Goal: Task Accomplishment & Management: Complete application form

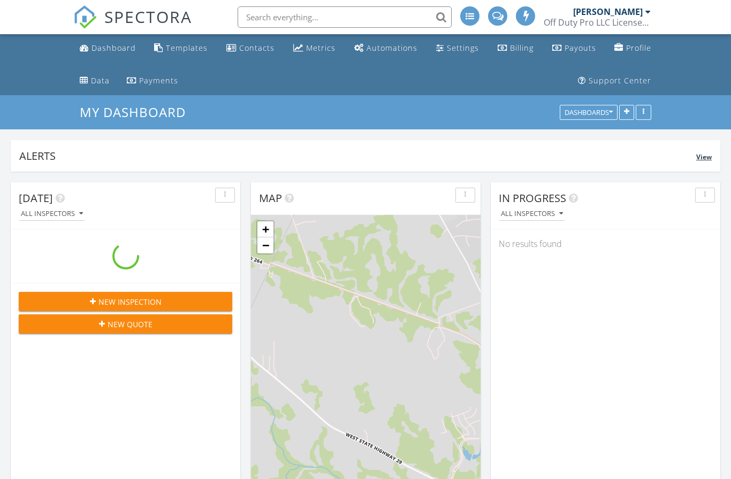
scroll to position [1322, 732]
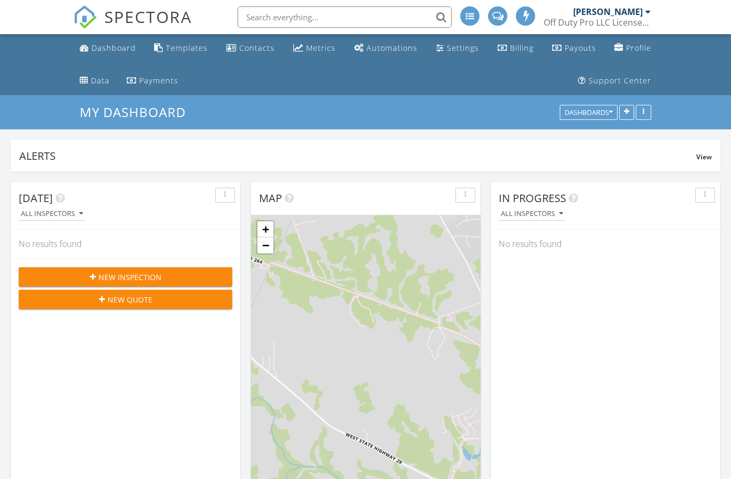
click at [138, 278] on span "New Inspection" at bounding box center [129, 277] width 63 height 11
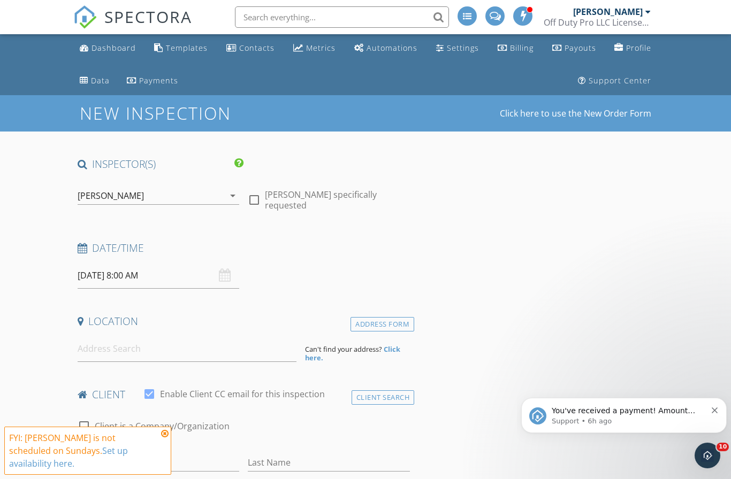
click at [167, 276] on input "09/28/2025 8:00 AM" at bounding box center [159, 276] width 162 height 26
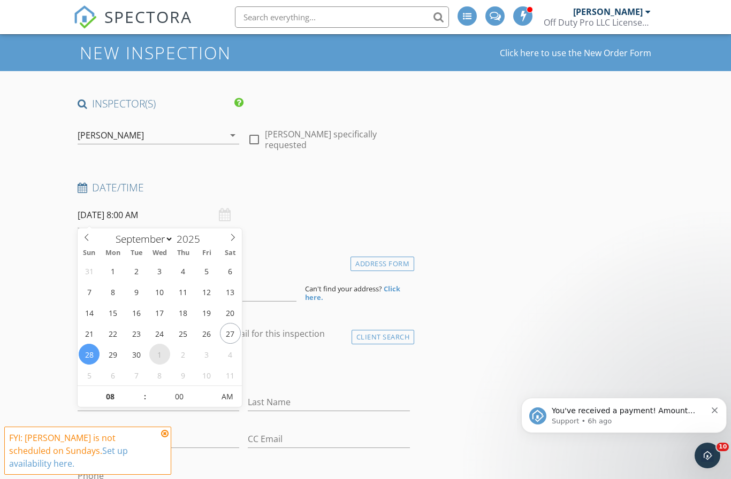
scroll to position [61, 0]
type input "09"
type input "09/28/2025 9:00 AM"
click at [140, 390] on span at bounding box center [139, 391] width 7 height 11
type input "10"
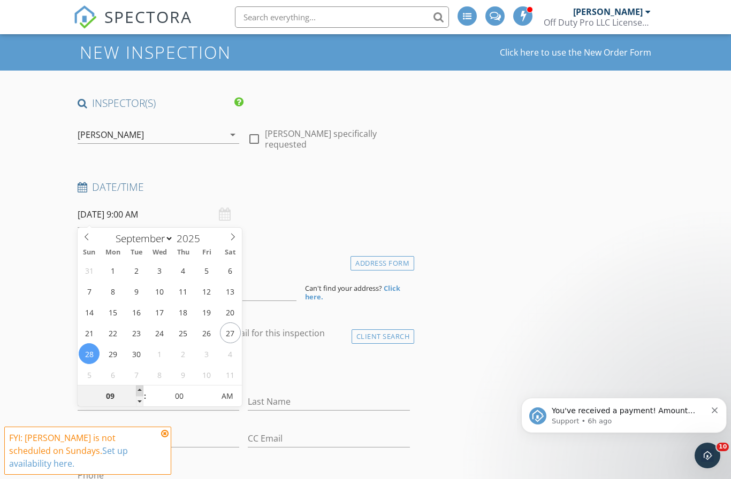
type input "09/28/2025 10:00 AM"
click at [140, 390] on span at bounding box center [139, 391] width 7 height 11
type input "11"
type input "09/28/2025 11:00 AM"
click at [140, 390] on span at bounding box center [139, 391] width 7 height 11
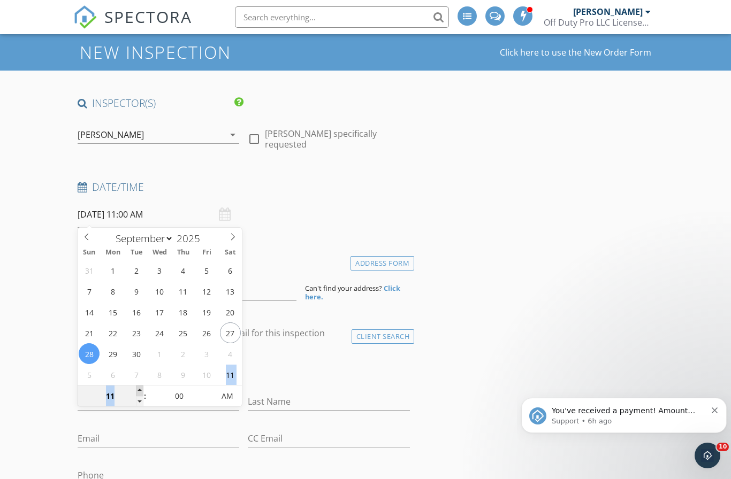
type input "12"
type input "09/28/2025 12:00 PM"
click at [140, 390] on span at bounding box center [139, 391] width 7 height 11
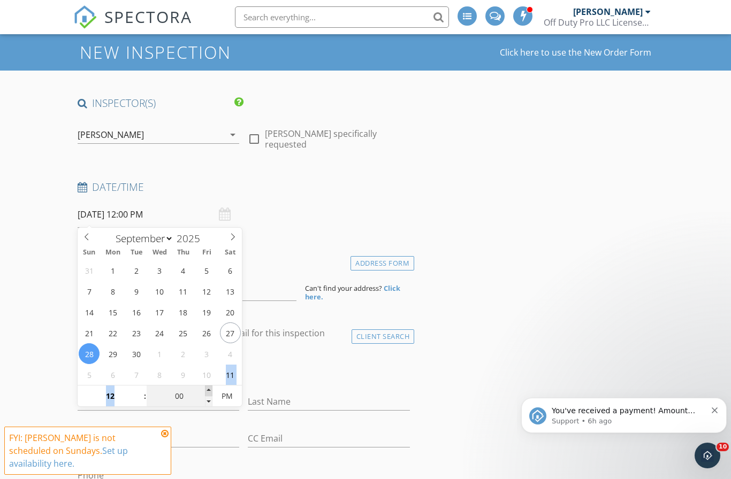
type input "05"
type input "09/28/2025 12:05 PM"
click at [209, 388] on span at bounding box center [208, 391] width 7 height 11
type input "10"
type input "09/28/2025 12:10 PM"
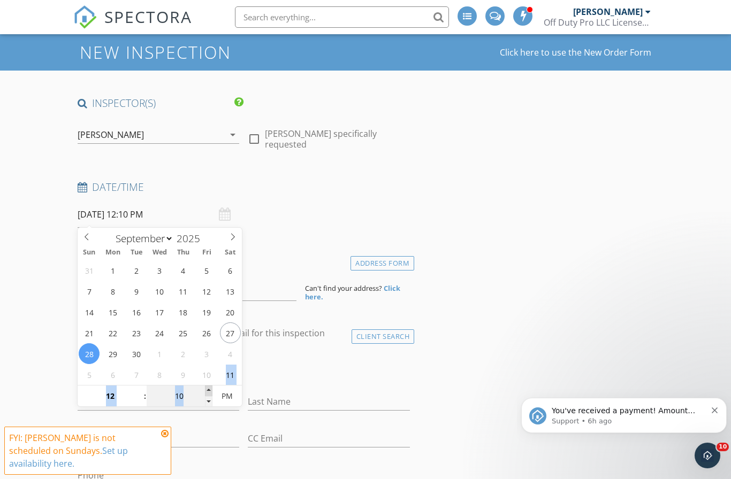
click at [209, 388] on span at bounding box center [208, 391] width 7 height 11
type input "15"
type input "09/28/2025 12:15 PM"
click at [209, 388] on span at bounding box center [208, 391] width 7 height 11
type input "20"
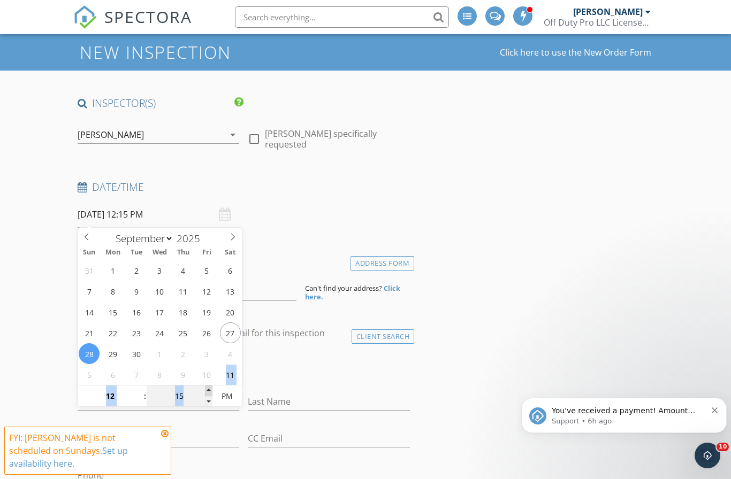
type input "09/28/2025 12:20 PM"
click at [209, 388] on span at bounding box center [208, 391] width 7 height 11
type input "25"
type input "09/28/2025 12:25 PM"
click at [209, 388] on span at bounding box center [208, 391] width 7 height 11
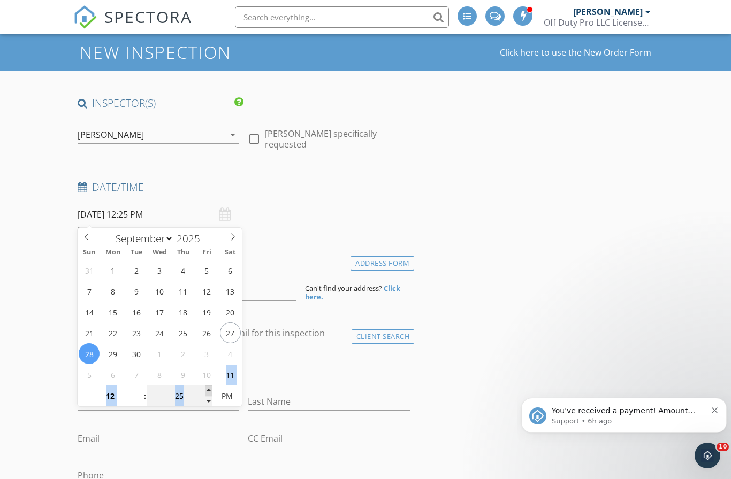
type input "30"
type input "09/28/2025 12:30 PM"
click at [209, 388] on span at bounding box center [208, 391] width 7 height 11
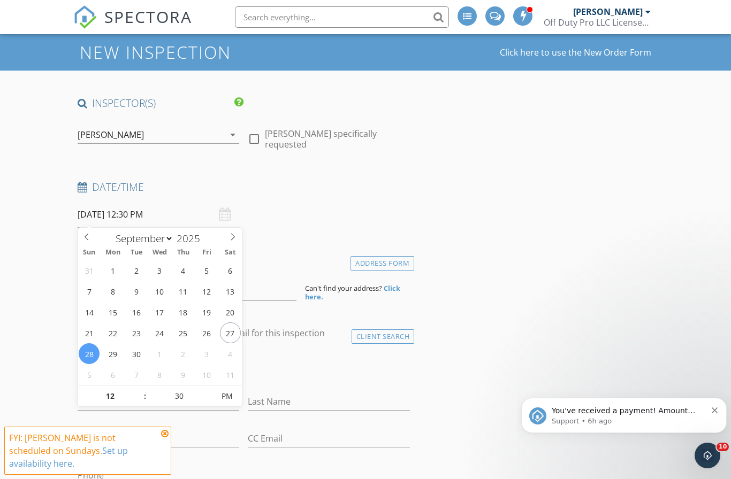
click at [283, 294] on input at bounding box center [187, 288] width 219 height 26
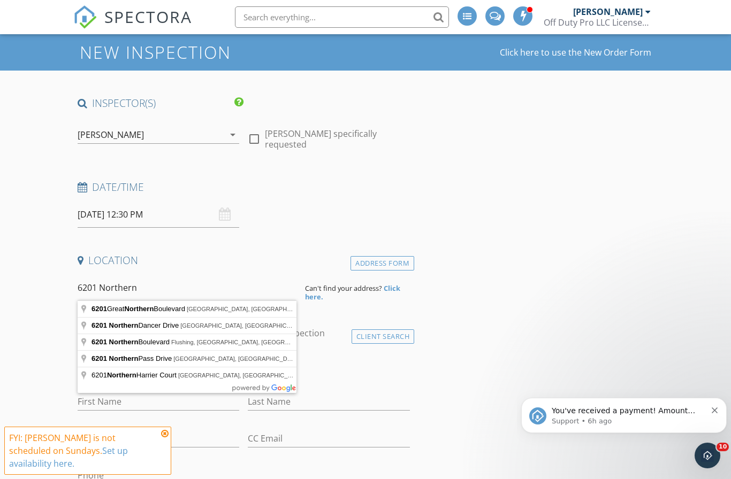
type input "6201 Northern Dancer Drive, Austin, TX, USA"
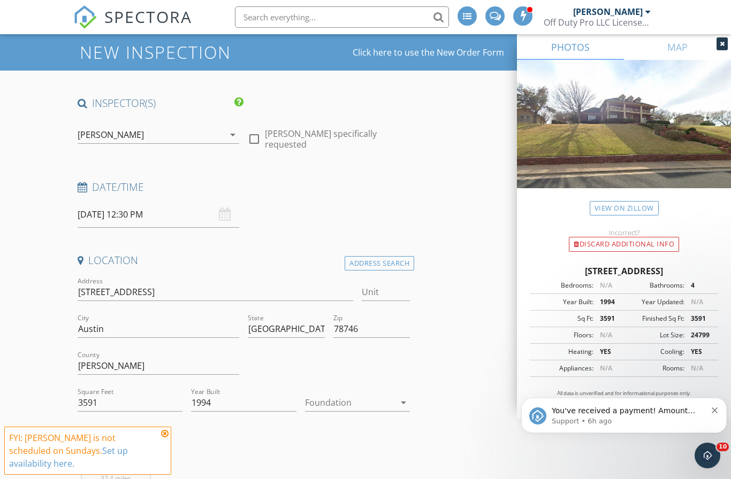
click at [323, 409] on div at bounding box center [350, 402] width 90 height 17
click at [322, 453] on div "Slab" at bounding box center [358, 457] width 88 height 13
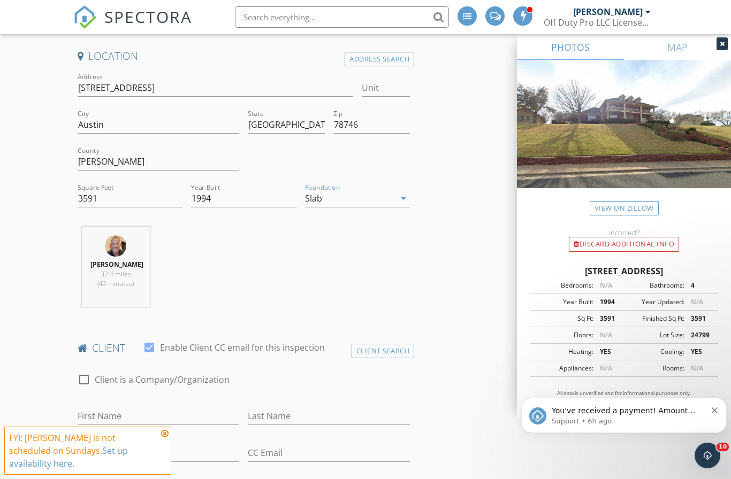
scroll to position [349, 0]
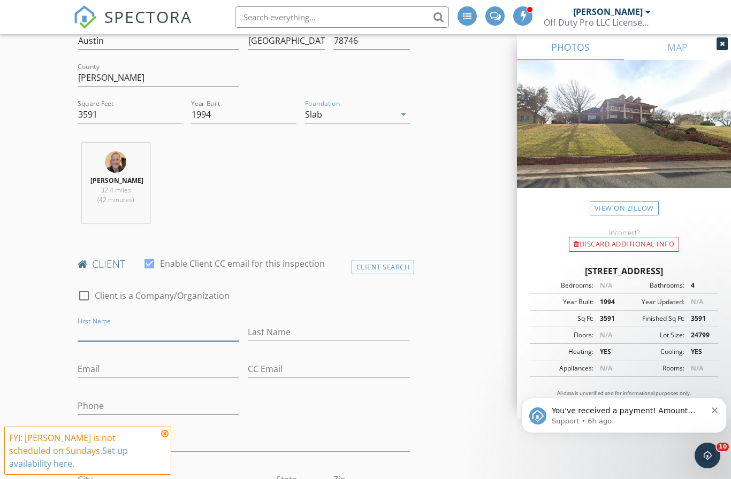
click at [161, 333] on input "First Name" at bounding box center [159, 333] width 162 height 18
type input "Christina"
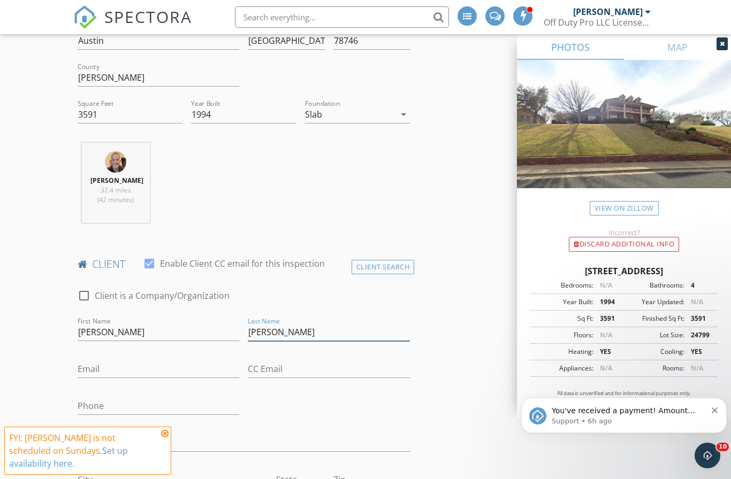
type input "Hightower"
type input "c.hightower914@gmail.com"
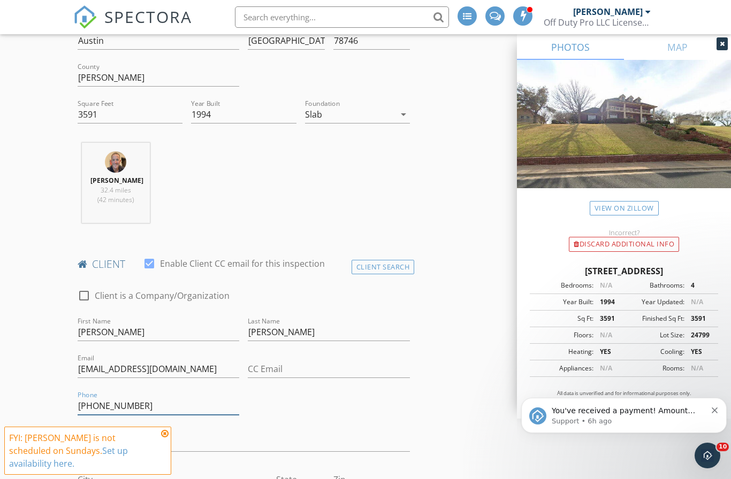
type input "512-294-6032"
click at [255, 426] on div "Address" at bounding box center [243, 444] width 341 height 37
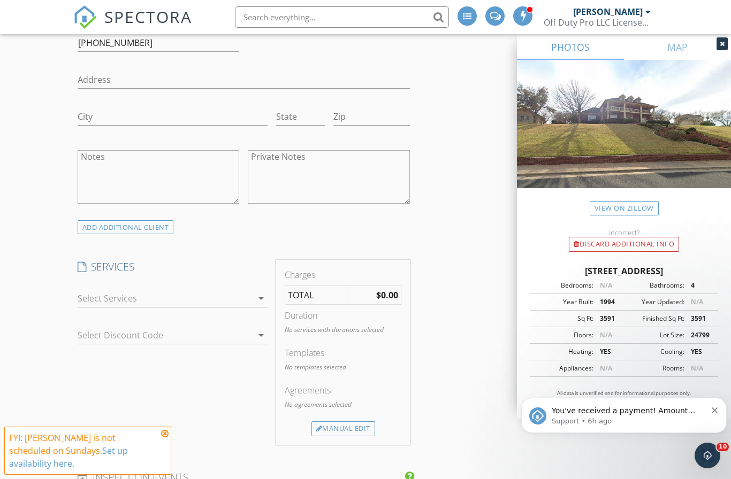
scroll to position [718, 0]
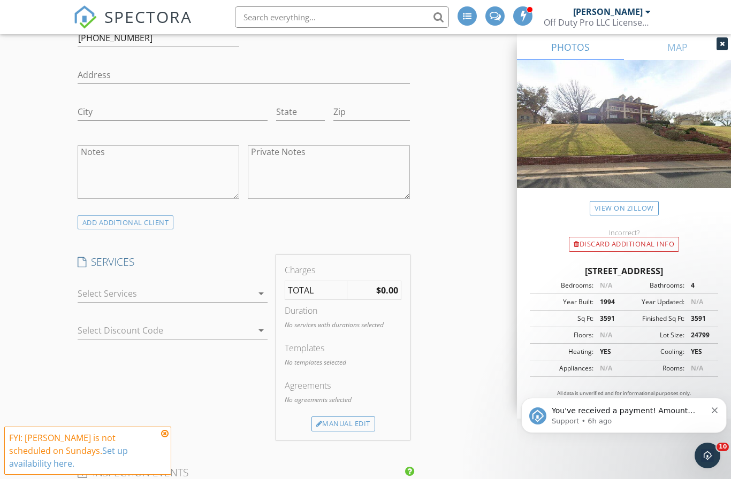
click at [222, 295] on div at bounding box center [166, 293] width 176 height 17
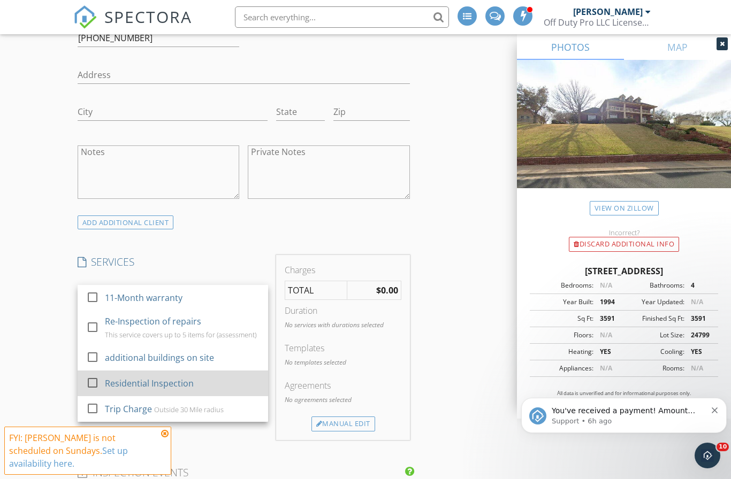
click at [167, 384] on div "Residential Inspection" at bounding box center [149, 383] width 89 height 13
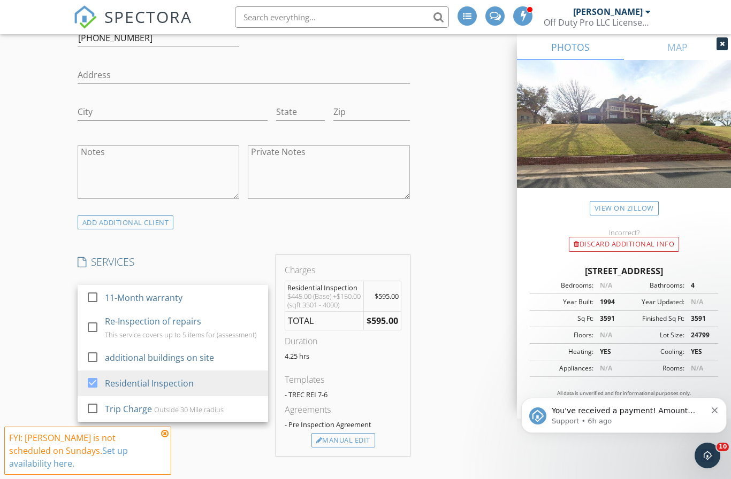
click at [53, 322] on div "New Inspection Click here to use the New Order Form INSPECTOR(S) check_box Robe…" at bounding box center [365, 390] width 731 height 2024
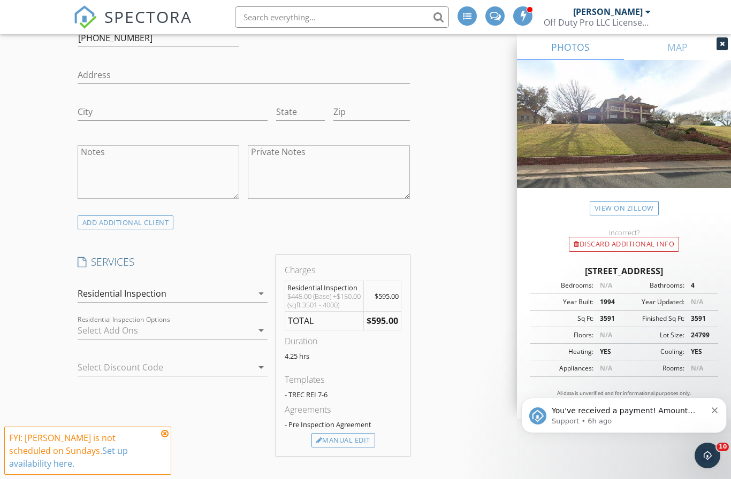
click at [125, 331] on div at bounding box center [166, 330] width 176 height 17
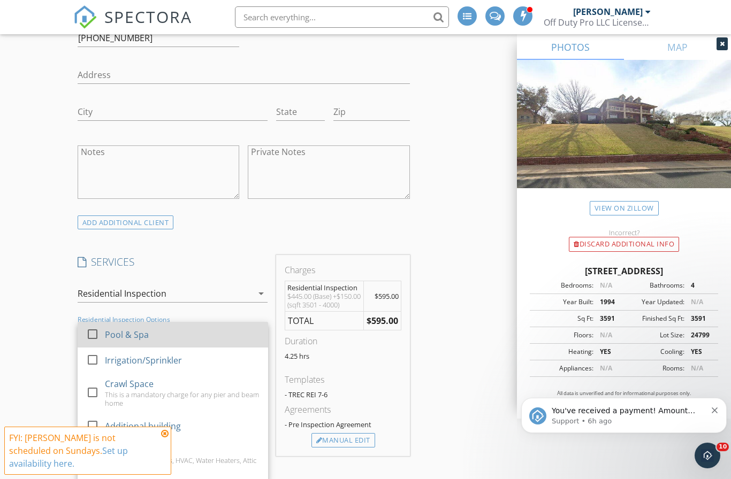
click at [125, 332] on div "Pool & Spa" at bounding box center [127, 335] width 44 height 13
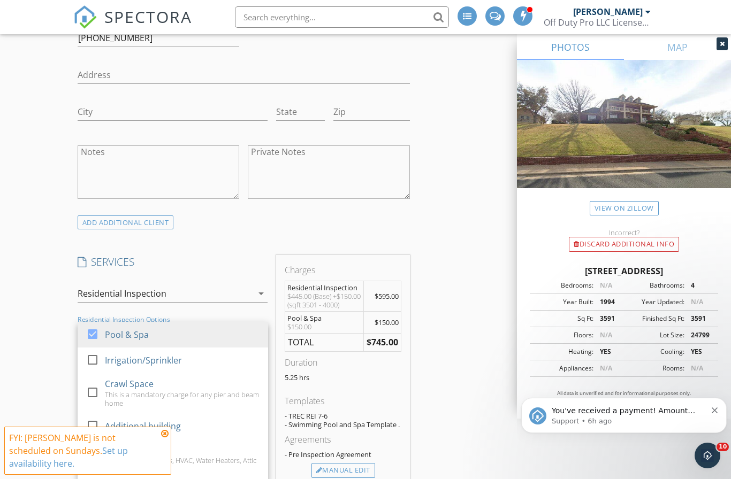
click at [50, 347] on div "New Inspection Click here to use the New Order Form INSPECTOR(S) check_box Robe…" at bounding box center [365, 405] width 731 height 2054
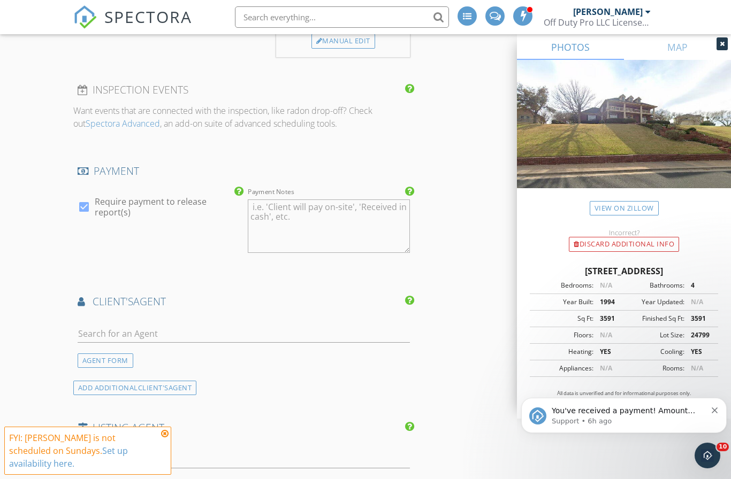
scroll to position [1247, 0]
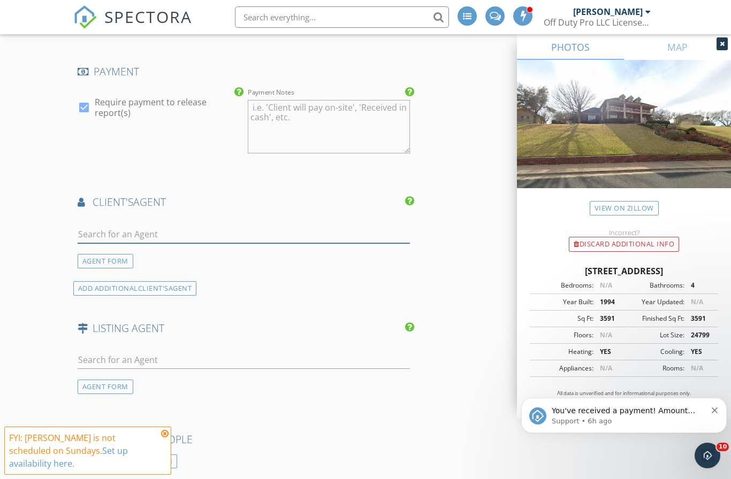
click at [125, 242] on input "text" at bounding box center [244, 235] width 332 height 18
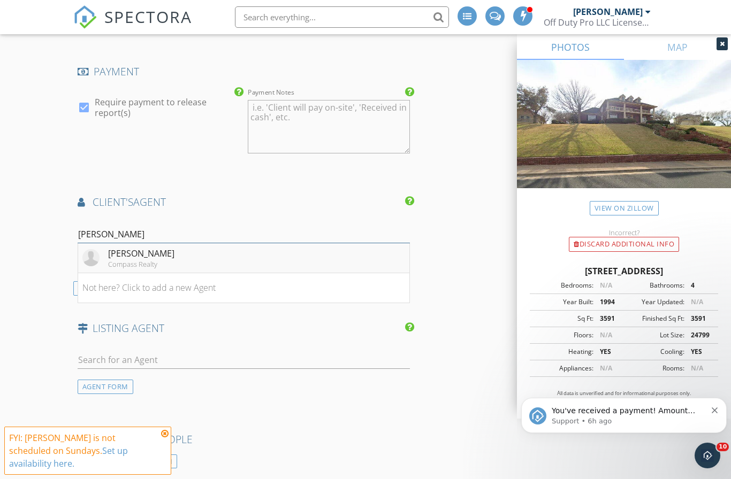
type input "Camille"
click at [121, 260] on div "Camille Casper" at bounding box center [141, 253] width 66 height 13
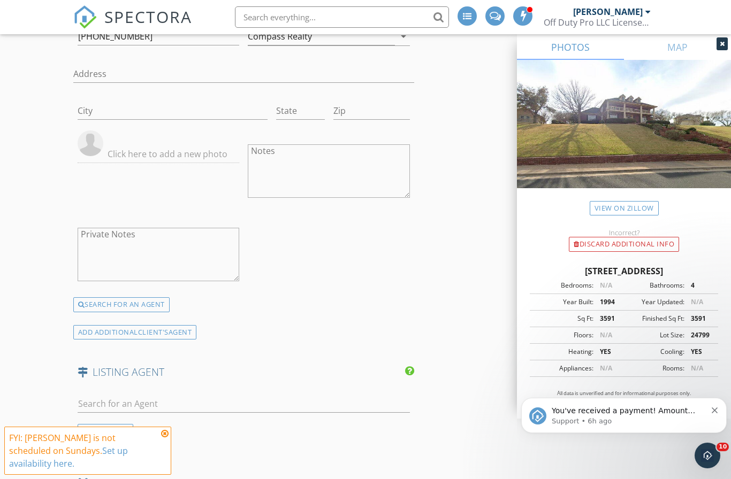
scroll to position [1521, 0]
click at [135, 407] on input "text" at bounding box center [244, 404] width 332 height 18
type input "Tory"
click at [135, 435] on div "Compass Realty" at bounding box center [141, 434] width 66 height 9
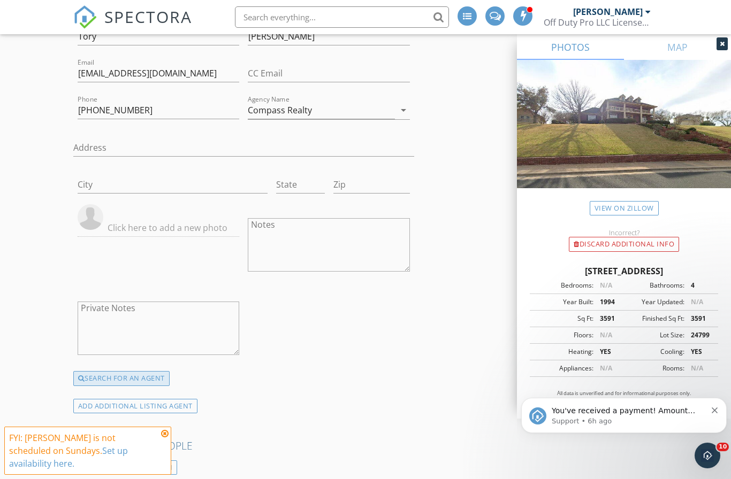
scroll to position [1890, 0]
click at [341, 239] on textarea "Notes" at bounding box center [329, 246] width 162 height 54
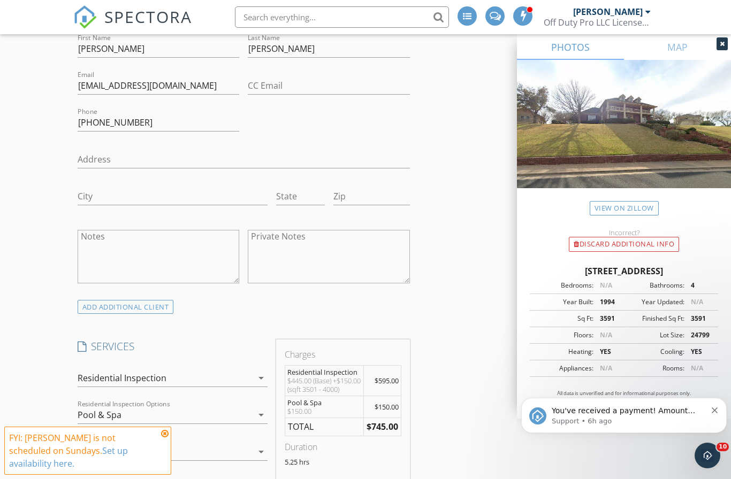
scroll to position [631, 0]
type textarea "Please send me your CBS Code"
click at [161, 246] on textarea "Notes" at bounding box center [159, 259] width 162 height 54
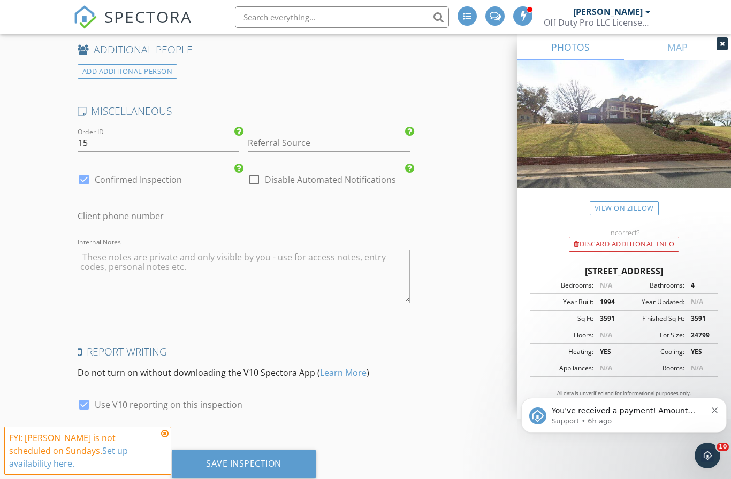
scroll to position [2286, 0]
type textarea "I will start between 12-1p"
click at [269, 463] on div "Save Inspection" at bounding box center [243, 465] width 75 height 11
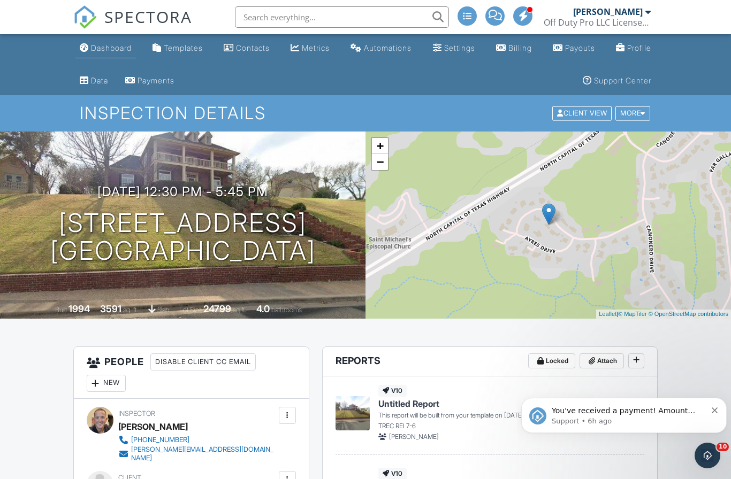
click at [108, 54] on link "Dashboard" at bounding box center [105, 49] width 60 height 20
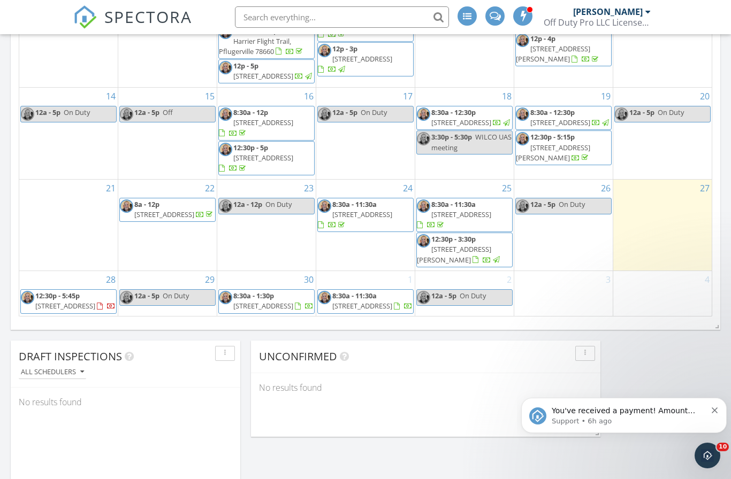
scroll to position [776, 0]
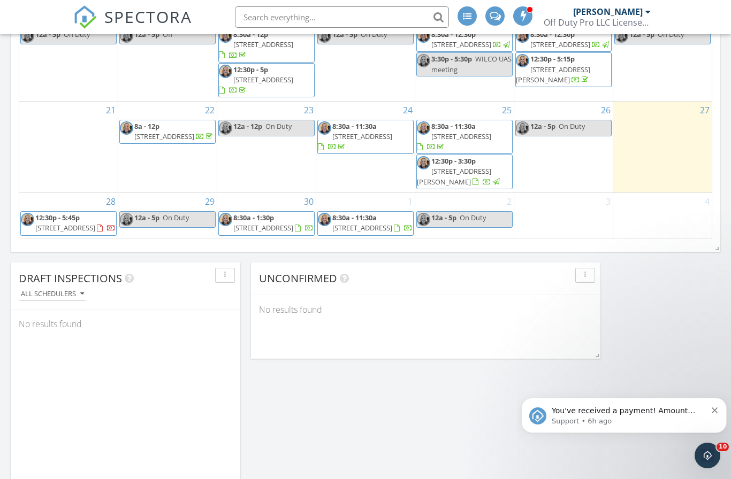
click at [443, 412] on div "Today All Inspectors No results found New Inspection New Quote Map + − Leaflet …" at bounding box center [365, 57] width 731 height 1322
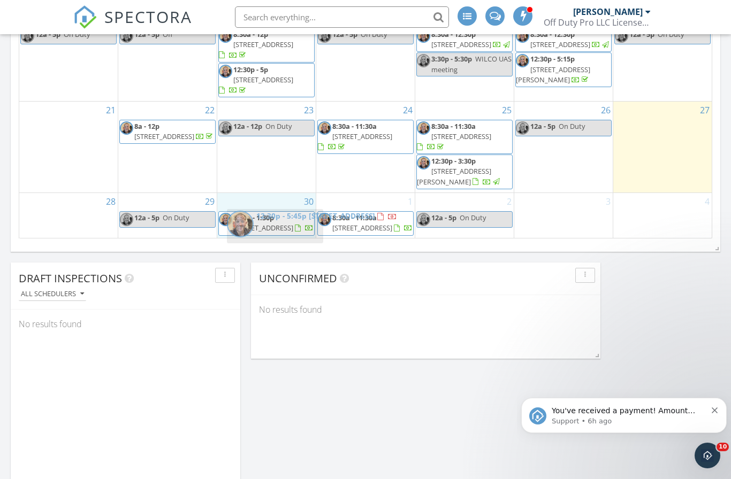
click at [301, 215] on body "SPECTORA Robert Ortiz Off Duty Pro LLC License# 24244 Role: Inspector Change Ro…" at bounding box center [365, 167] width 731 height 1886
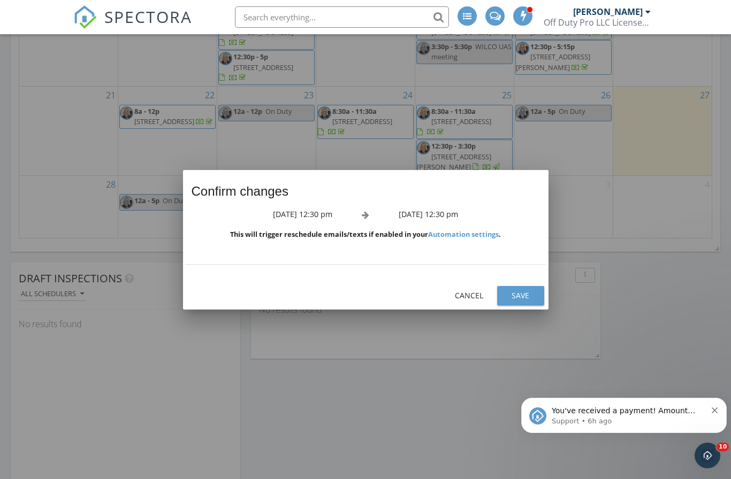
click at [529, 301] on div "Save" at bounding box center [521, 295] width 30 height 11
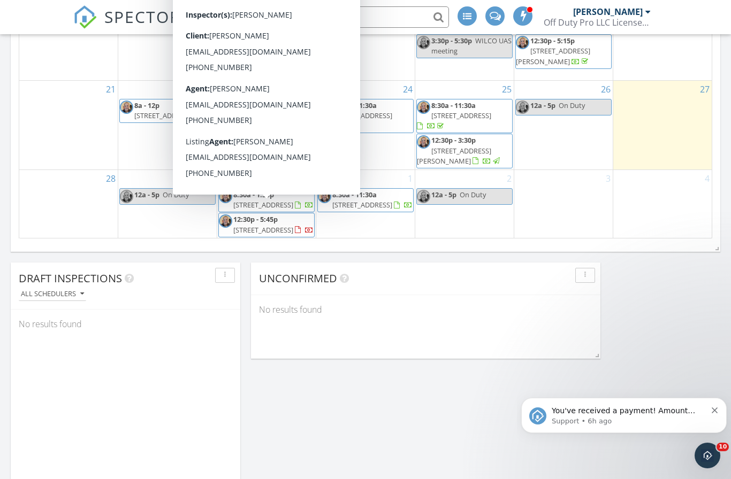
scroll to position [32, 0]
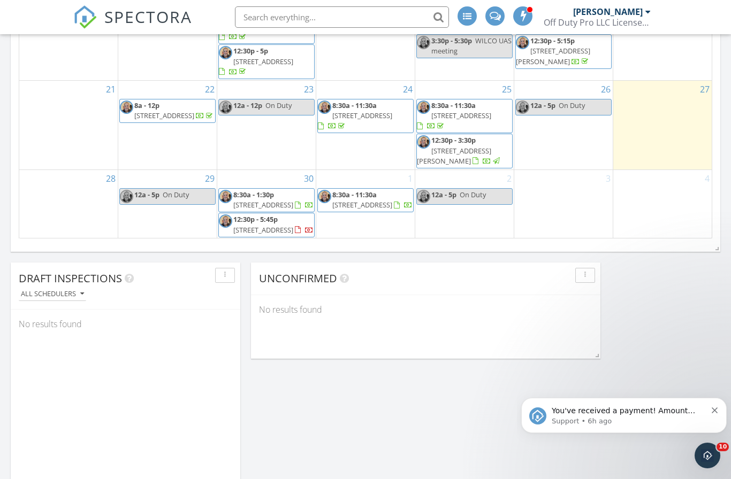
click at [295, 232] on div at bounding box center [298, 230] width 6 height 7
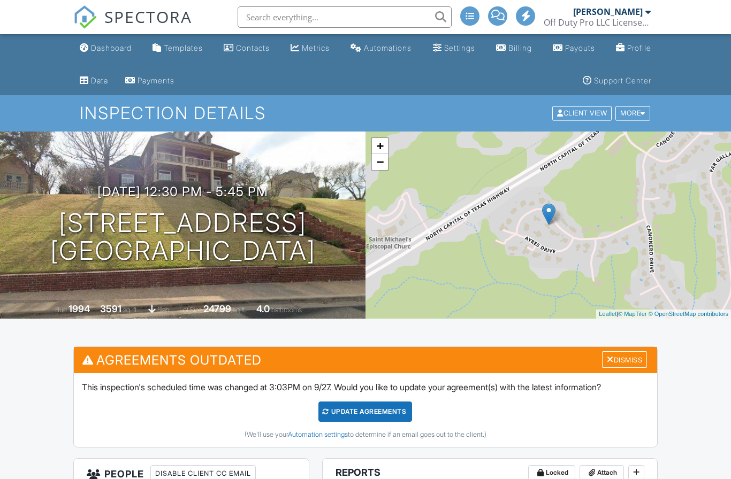
click at [378, 415] on div "Update Agreements" at bounding box center [365, 412] width 94 height 20
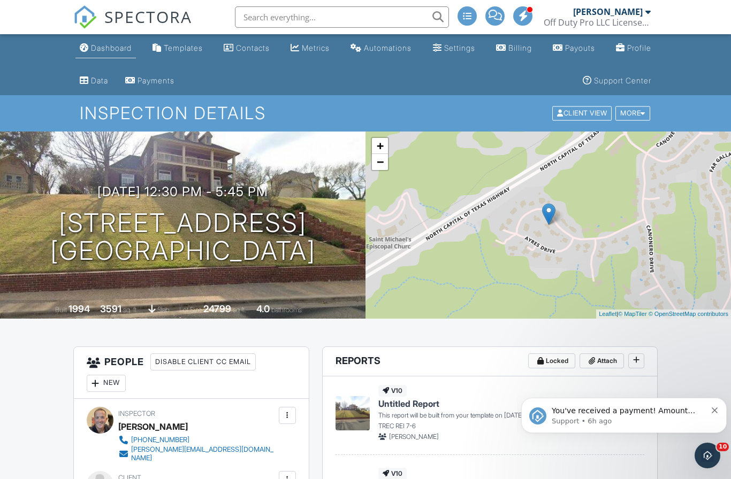
click at [115, 51] on div "Dashboard" at bounding box center [111, 47] width 41 height 9
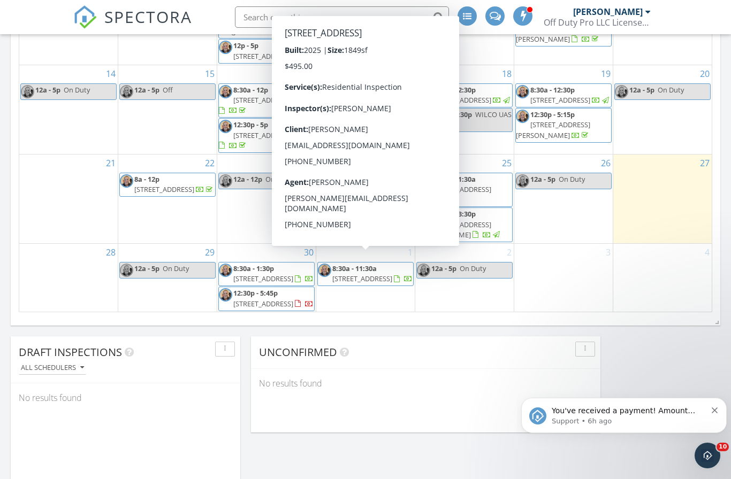
scroll to position [32, 0]
